Goal: Information Seeking & Learning: Check status

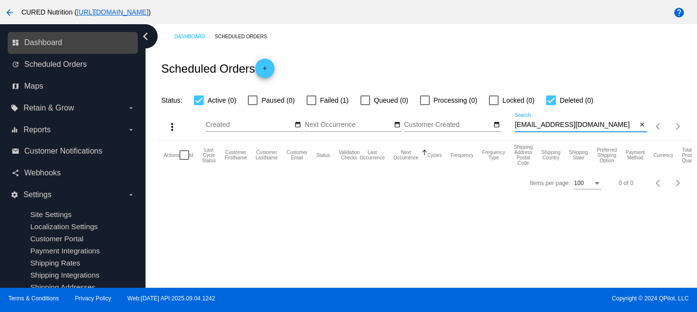
click at [45, 36] on link "dashboard Dashboard" at bounding box center [73, 43] width 123 height 16
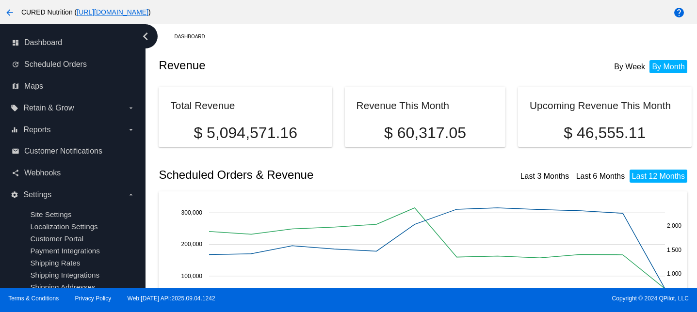
click at [584, 129] on p "$ 46,555.11" at bounding box center [604, 133] width 150 height 18
copy div "$ 46,555.11"
click at [437, 127] on p "$ 60,317.05" at bounding box center [425, 133] width 138 height 18
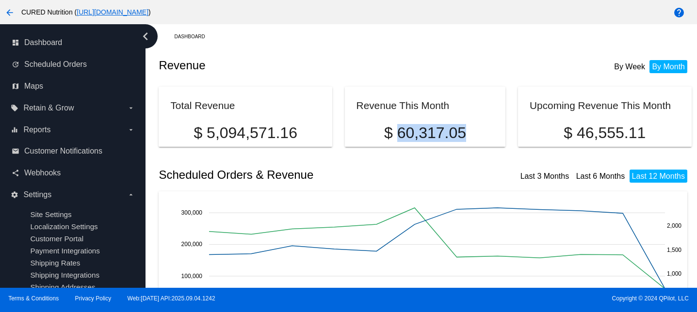
click at [437, 127] on p "$ 60,317.05" at bounding box center [425, 133] width 138 height 18
copy div "$ 60,317.05"
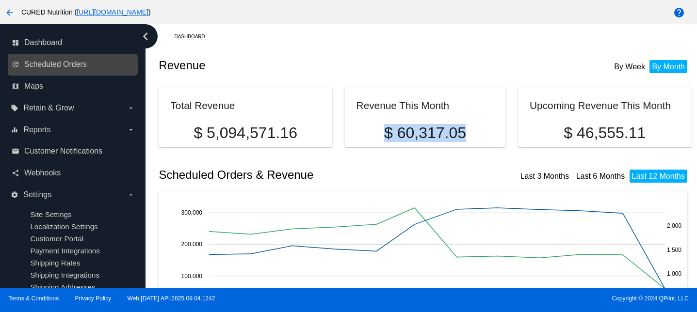
click at [41, 69] on link "update Scheduled Orders" at bounding box center [73, 65] width 123 height 16
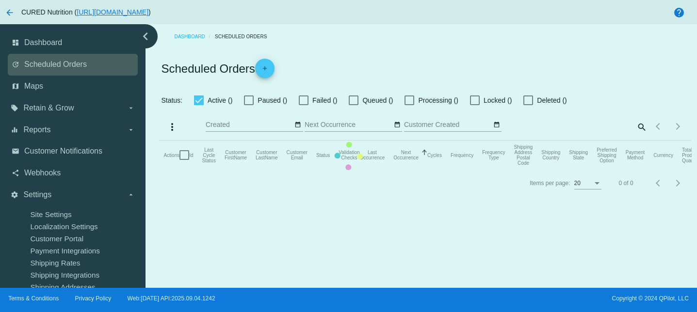
checkbox input "true"
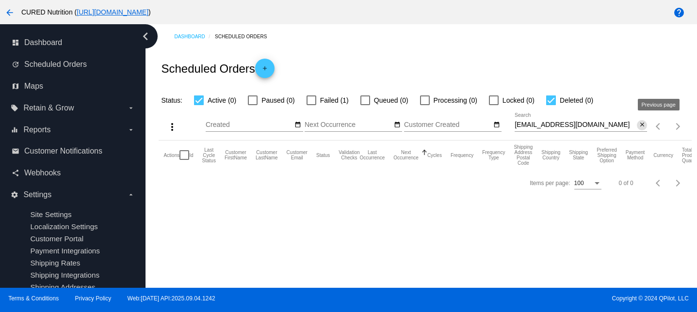
click at [642, 127] on mat-icon "close" at bounding box center [642, 125] width 7 height 8
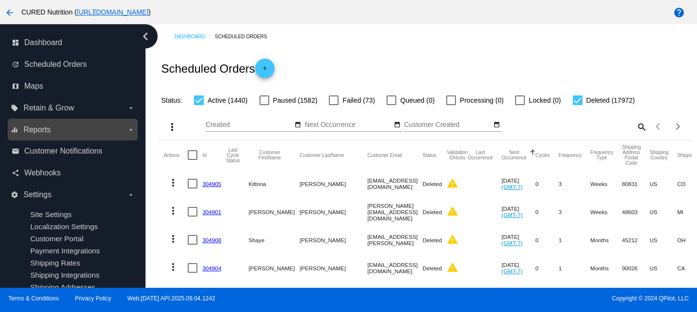
click at [63, 133] on label "equalizer Reports arrow_drop_down" at bounding box center [73, 130] width 124 height 16
click at [0, 0] on input "equalizer Reports arrow_drop_down" at bounding box center [0, 0] width 0 height 0
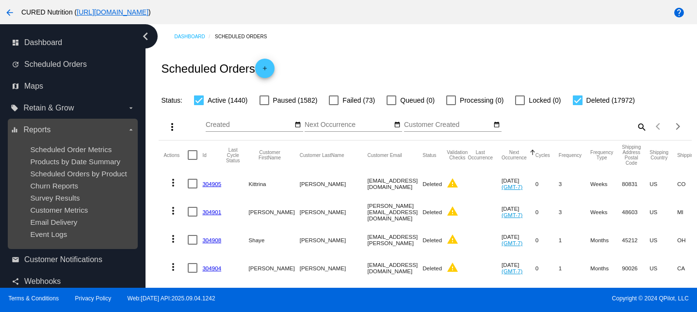
scroll to position [80, 0]
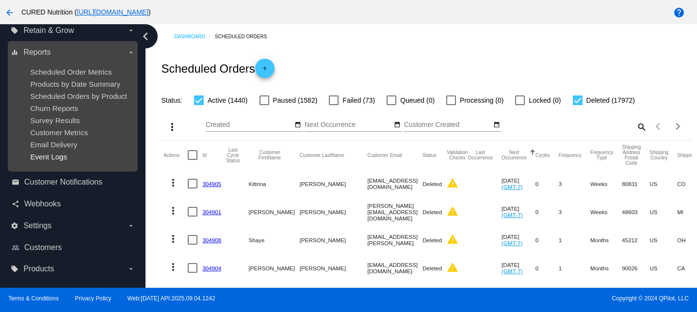
click at [49, 156] on span "Event Logs" at bounding box center [48, 157] width 37 height 8
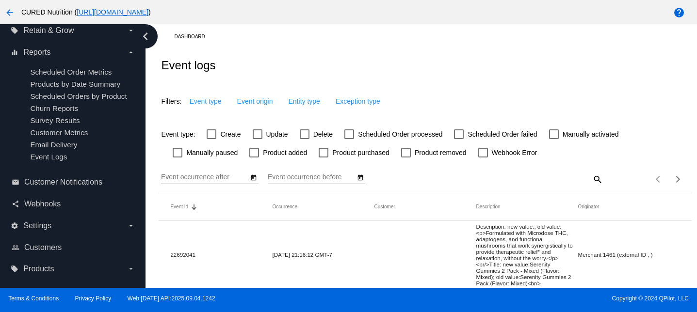
click at [306, 136] on div at bounding box center [305, 134] width 10 height 10
click at [304, 139] on input "Delete" at bounding box center [304, 139] width 0 height 0
checkbox input "true"
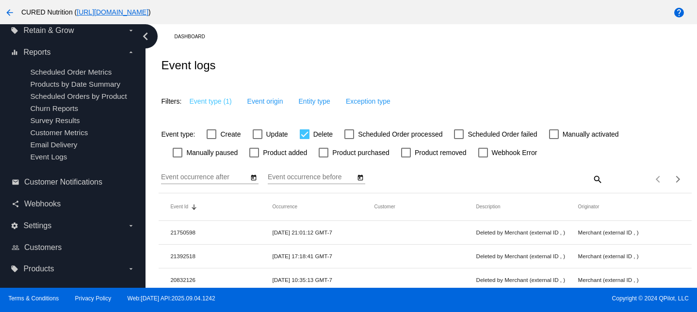
scroll to position [3, 0]
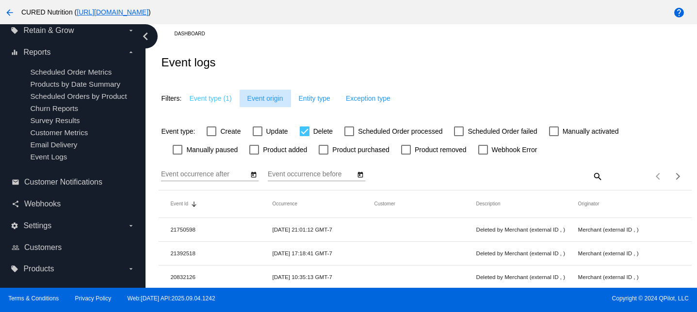
click at [261, 101] on span "Event origin" at bounding box center [265, 99] width 36 height 8
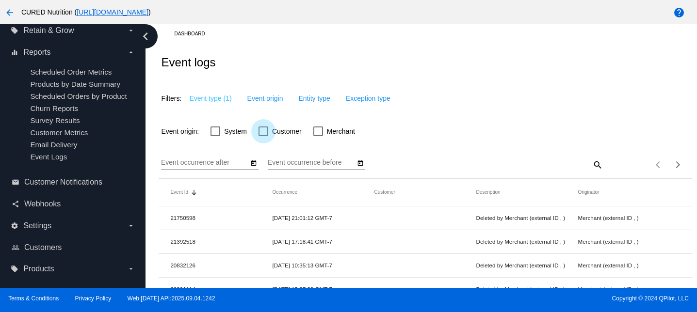
click at [261, 128] on div at bounding box center [263, 132] width 10 height 10
click at [263, 136] on input "Customer" at bounding box center [263, 136] width 0 height 0
checkbox input "true"
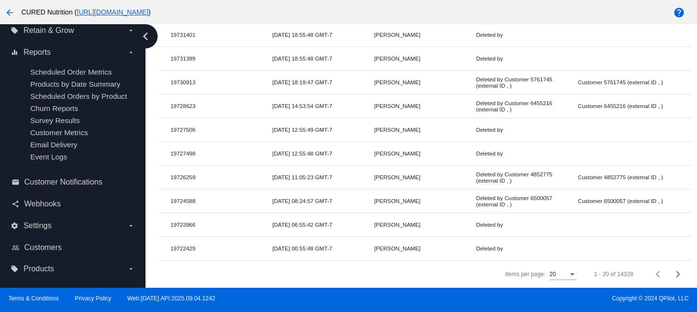
scroll to position [0, 0]
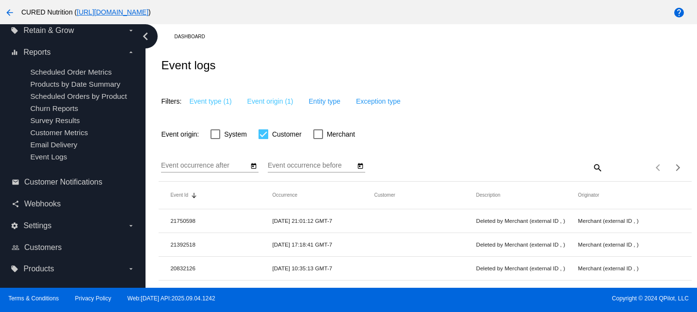
click at [257, 169] on mat-datepicker-toggle at bounding box center [253, 165] width 10 height 8
click at [256, 166] on icon "Open calendar" at bounding box center [253, 166] width 7 height 12
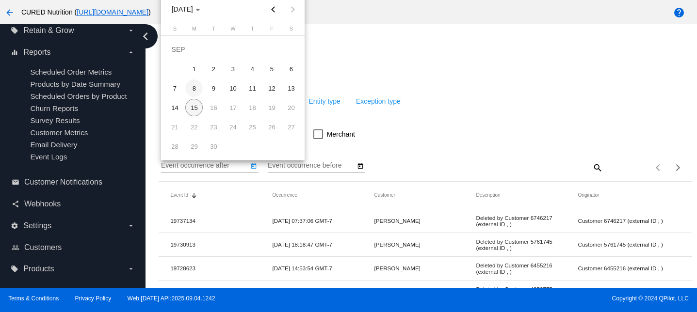
click at [195, 89] on div "8" at bounding box center [193, 88] width 17 height 17
type input "[DATE]"
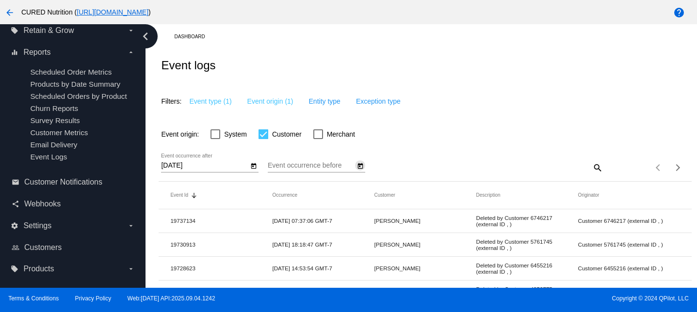
click at [364, 170] on button "Open calendar" at bounding box center [360, 165] width 10 height 10
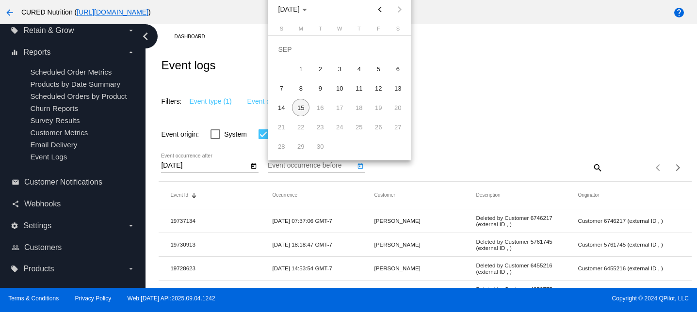
click at [284, 109] on div "14" at bounding box center [280, 107] width 17 height 17
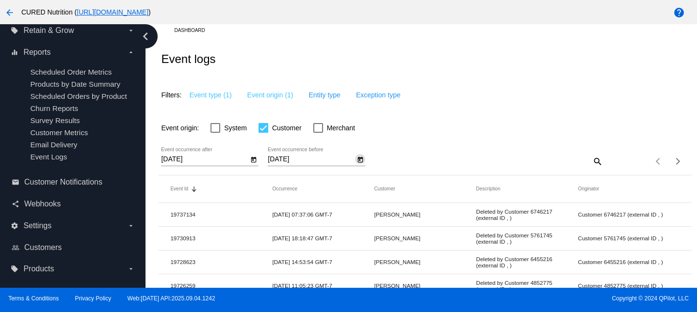
scroll to position [8, 0]
click at [361, 161] on icon "Open calendar" at bounding box center [360, 159] width 7 height 12
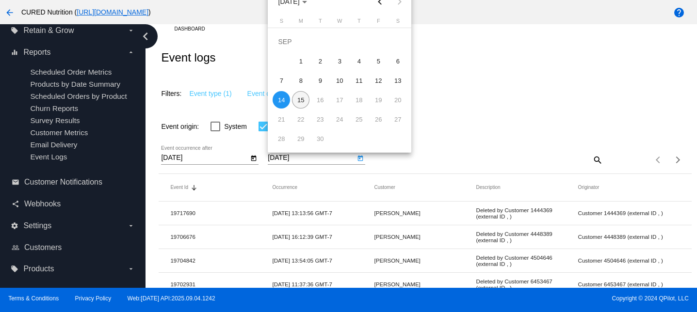
click at [307, 105] on div "15" at bounding box center [300, 99] width 17 height 17
type input "[DATE]"
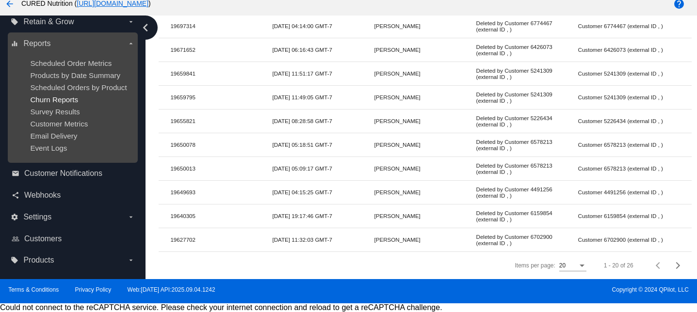
scroll to position [0, 0]
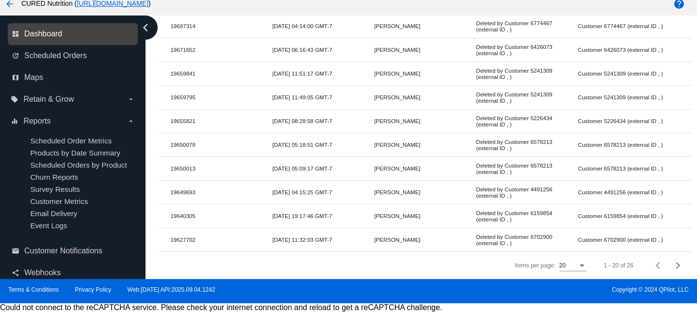
click at [62, 34] on span "Dashboard" at bounding box center [43, 34] width 38 height 9
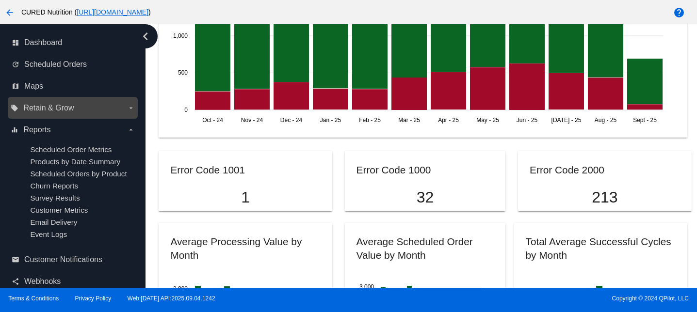
scroll to position [9, 0]
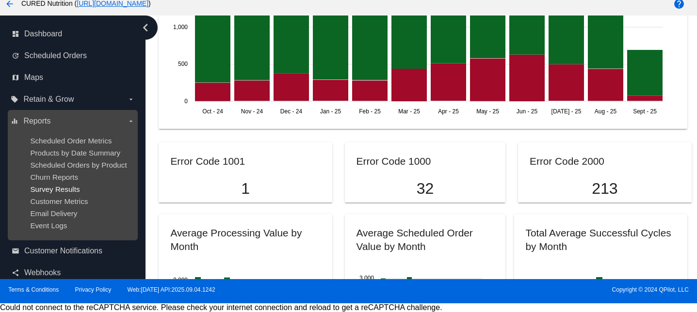
click at [52, 190] on span "Survey Results" at bounding box center [54, 189] width 49 height 8
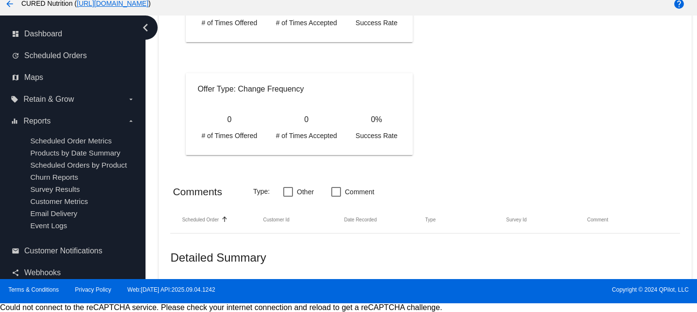
scroll to position [861, 0]
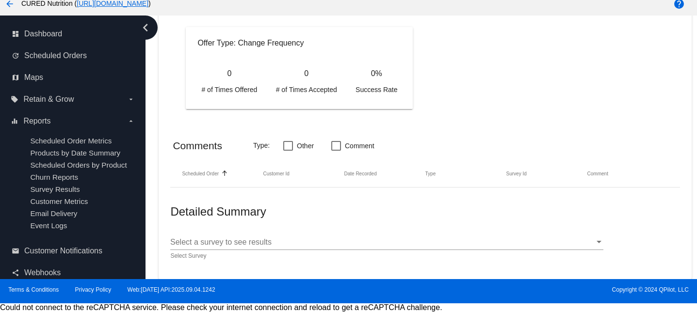
click at [245, 239] on span "Select a survey to see results" at bounding box center [220, 242] width 101 height 8
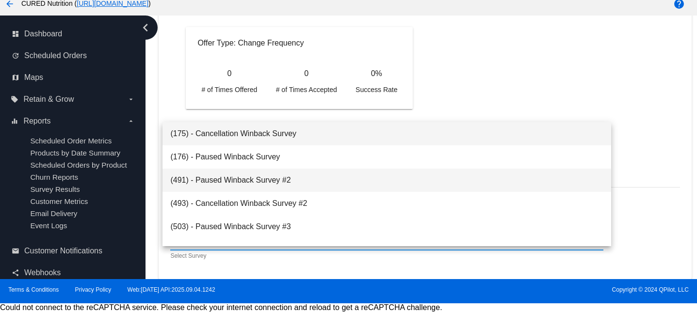
scroll to position [85, 0]
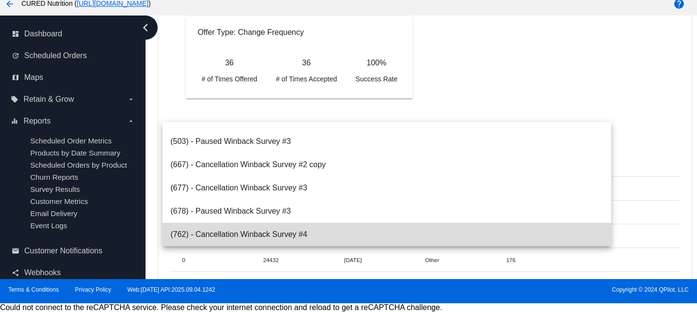
click at [251, 238] on span "(762) - Cancellation Winback Survey #4" at bounding box center [386, 234] width 433 height 23
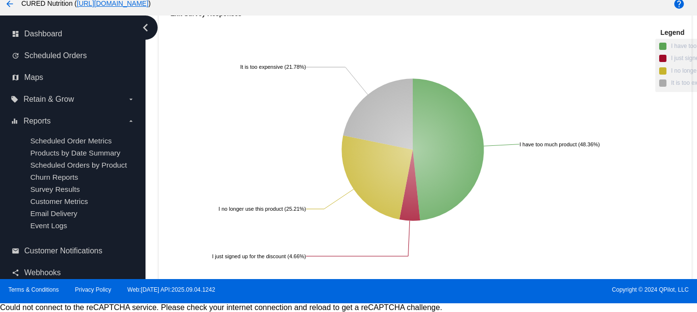
scroll to position [8290, 0]
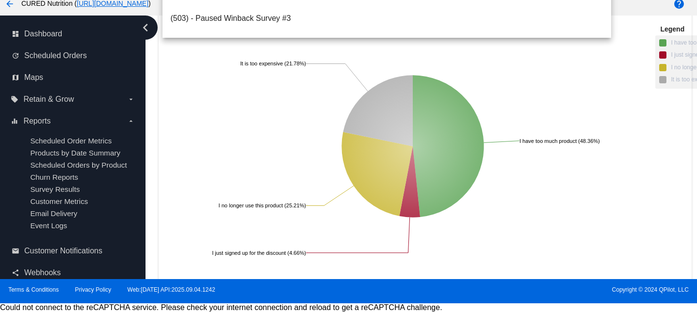
scroll to position [85, 0]
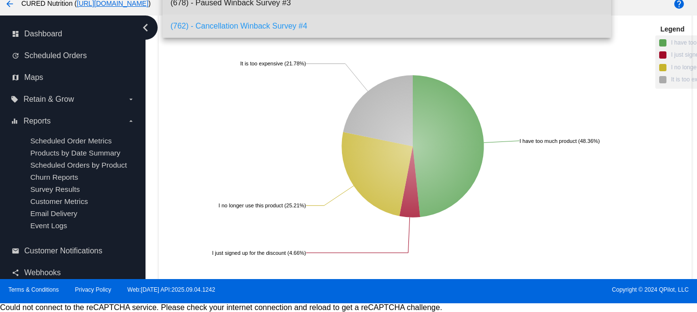
click at [280, 6] on span "(678) - Paused Winback Survey #3" at bounding box center [386, 2] width 433 height 23
